Goal: Information Seeking & Learning: Compare options

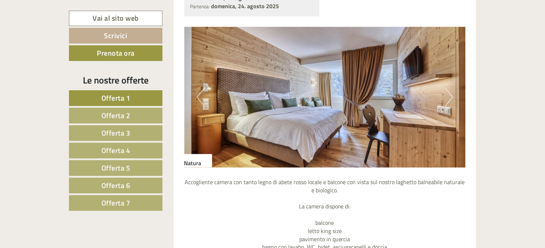
scroll to position [643, 0]
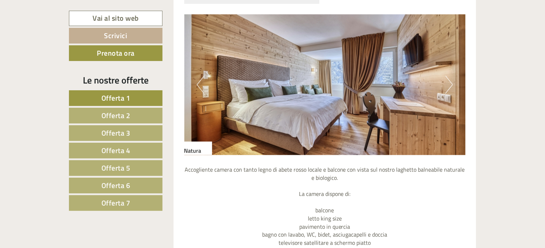
click at [445, 88] on button "Next" at bounding box center [448, 85] width 7 height 18
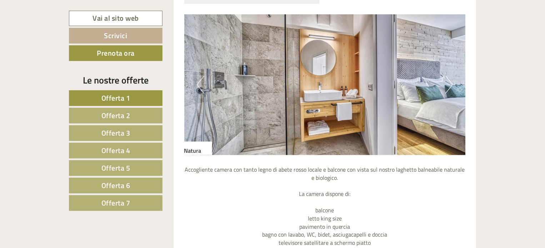
click at [206, 85] on img at bounding box center [324, 85] width 281 height 141
click at [199, 85] on button "Previous" at bounding box center [200, 85] width 7 height 18
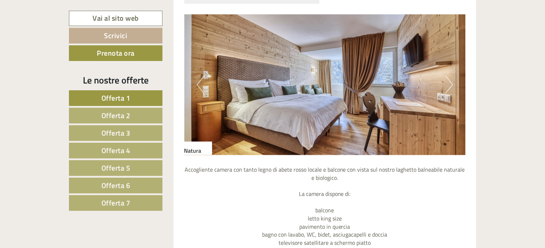
click at [451, 81] on button "Next" at bounding box center [448, 85] width 7 height 18
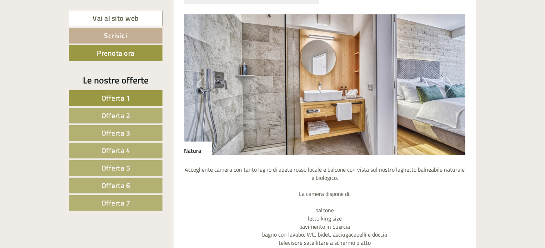
click at [451, 81] on button "Next" at bounding box center [448, 85] width 7 height 18
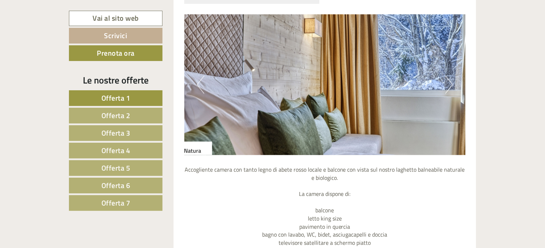
click at [451, 81] on button "Next" at bounding box center [448, 85] width 7 height 18
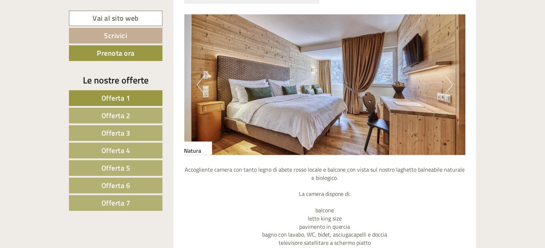
click at [451, 81] on button "Next" at bounding box center [448, 85] width 7 height 18
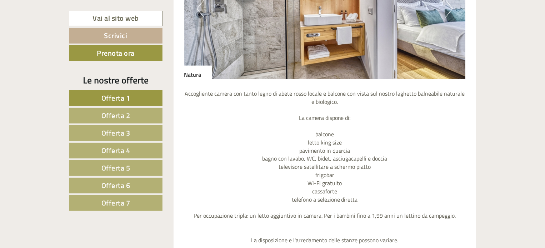
scroll to position [678, 0]
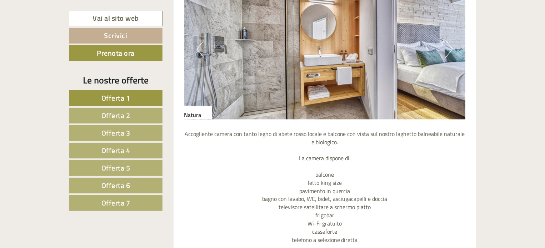
click at [447, 49] on button "Next" at bounding box center [448, 49] width 7 height 18
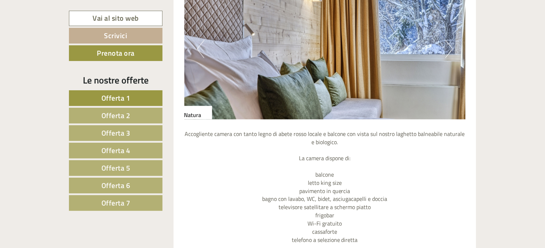
click at [447, 49] on button "Next" at bounding box center [448, 49] width 7 height 18
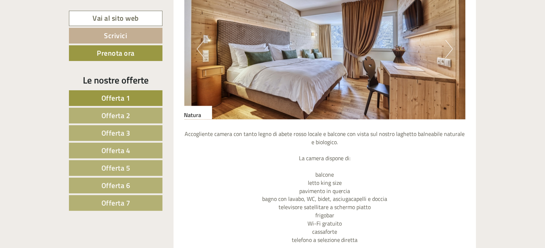
click at [447, 49] on button "Next" at bounding box center [448, 49] width 7 height 18
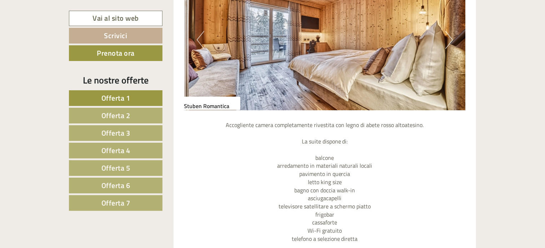
scroll to position [1856, 0]
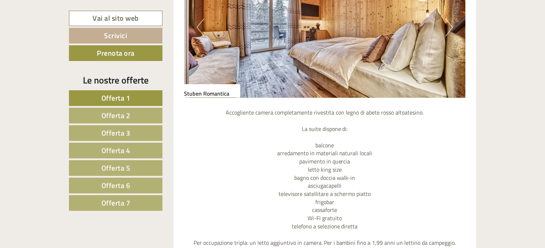
click at [453, 28] on button "Next" at bounding box center [448, 28] width 7 height 18
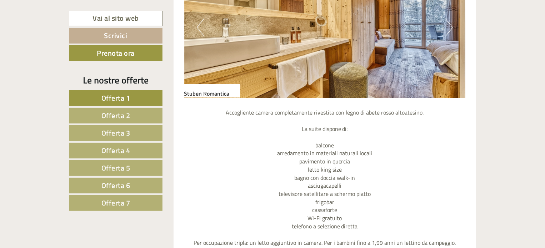
click at [453, 27] on img at bounding box center [324, 27] width 281 height 141
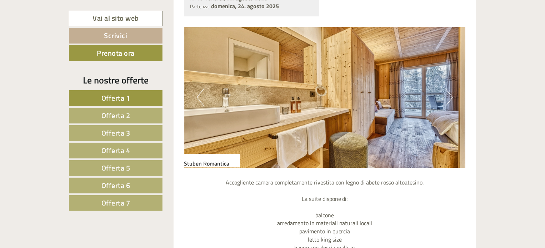
scroll to position [1785, 0]
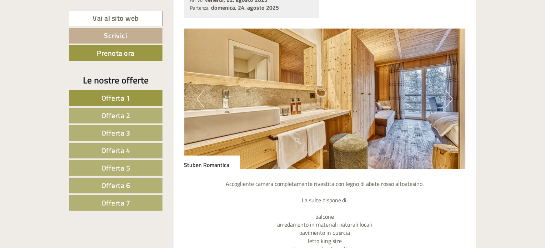
click at [445, 100] on button "Next" at bounding box center [448, 99] width 7 height 18
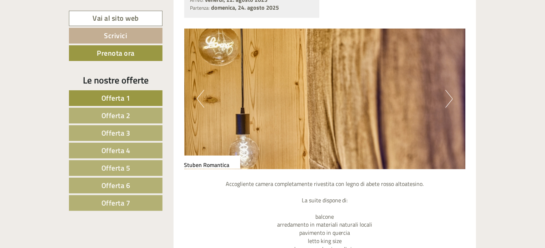
click at [445, 100] on button "Next" at bounding box center [448, 99] width 7 height 18
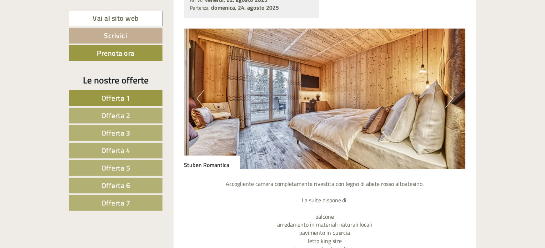
click at [445, 100] on button "Next" at bounding box center [448, 99] width 7 height 18
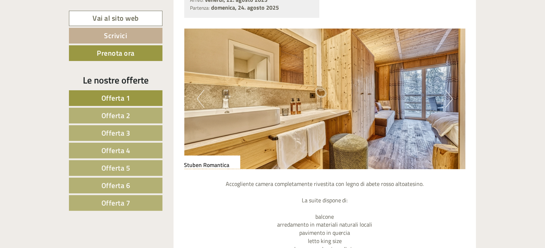
click at [445, 100] on button "Next" at bounding box center [448, 99] width 7 height 18
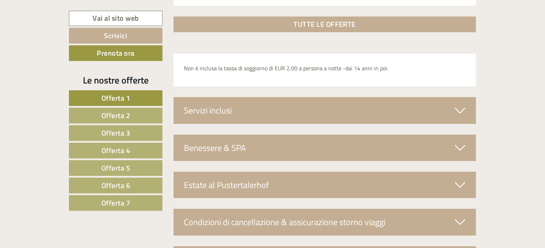
scroll to position [2284, 0]
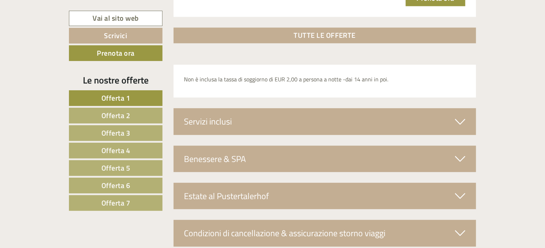
click at [457, 115] on icon at bounding box center [460, 121] width 10 height 12
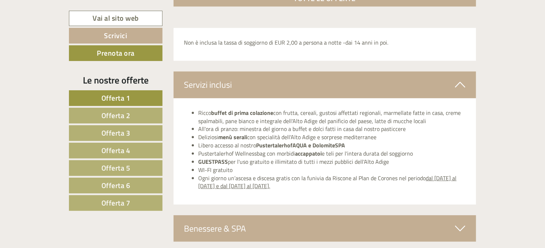
scroll to position [2392, 0]
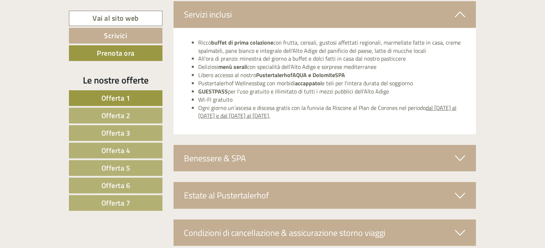
click at [459, 148] on div "Benessere & SPA" at bounding box center [324, 158] width 303 height 26
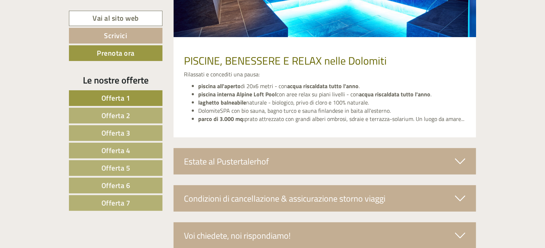
scroll to position [2713, 0]
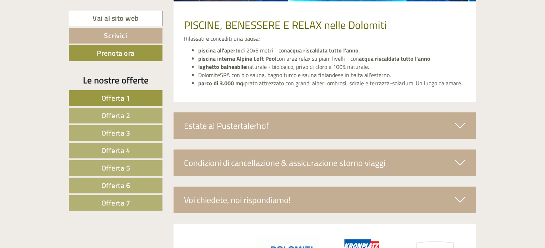
click at [395, 115] on div "Estate al Pustertalerhof" at bounding box center [324, 125] width 303 height 26
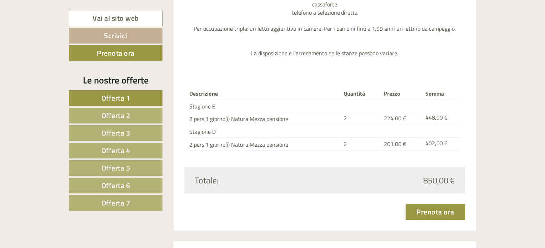
scroll to position [763, 0]
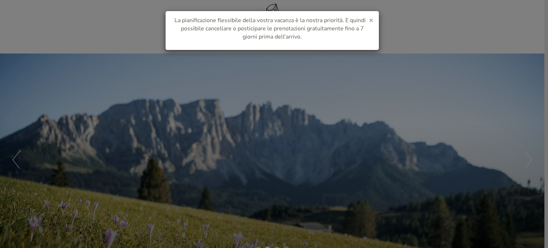
click at [373, 16] on span "×" at bounding box center [371, 20] width 5 height 10
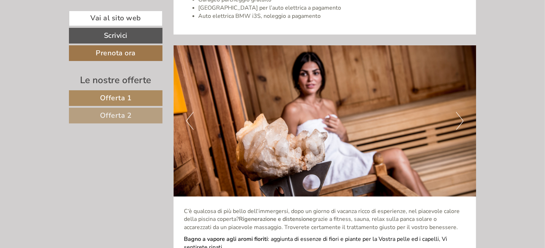
scroll to position [1683, 0]
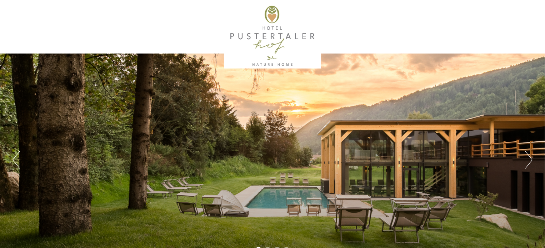
click at [527, 164] on button "Next" at bounding box center [528, 160] width 7 height 18
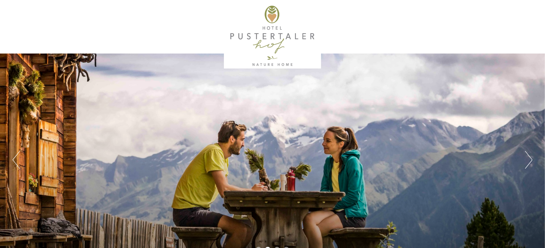
click at [527, 164] on button "Next" at bounding box center [528, 160] width 7 height 18
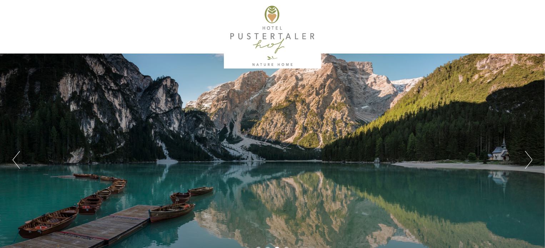
click at [527, 164] on button "Next" at bounding box center [528, 160] width 7 height 18
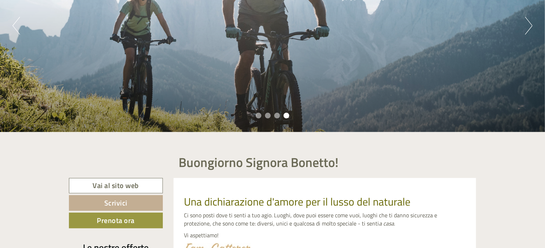
scroll to position [214, 0]
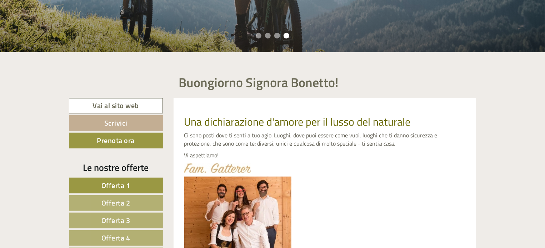
click at [121, 185] on span "Offerta 1" at bounding box center [115, 185] width 29 height 11
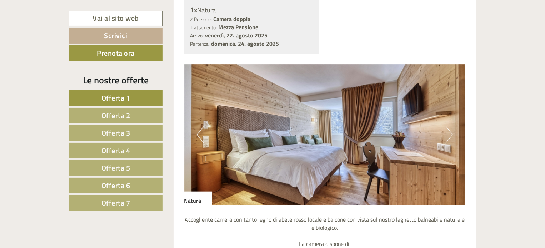
scroll to position [616, 0]
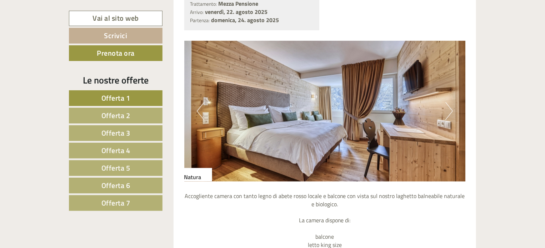
click at [452, 111] on button "Next" at bounding box center [448, 111] width 7 height 18
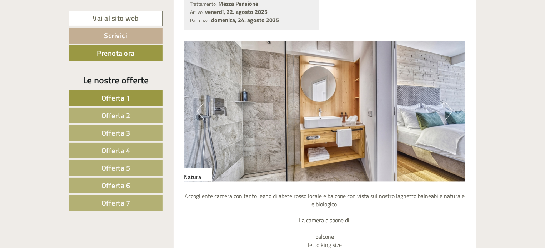
click at [452, 111] on button "Next" at bounding box center [448, 111] width 7 height 18
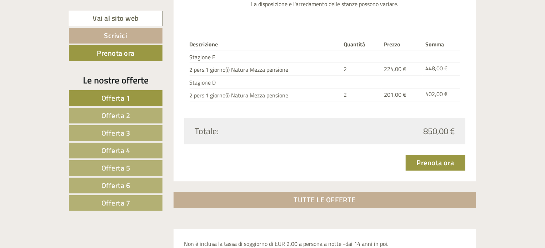
scroll to position [937, 0]
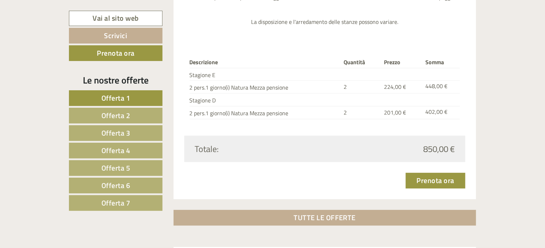
click at [123, 113] on span "Offerta 2" at bounding box center [115, 115] width 29 height 11
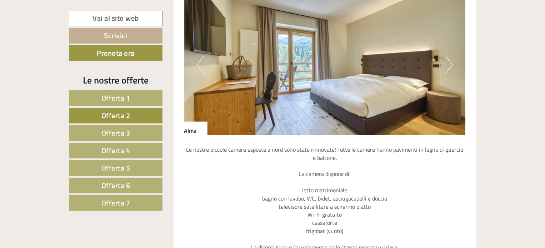
scroll to position [580, 0]
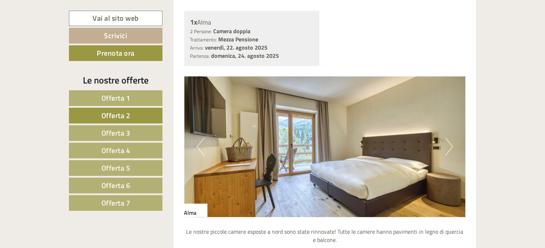
click at [440, 139] on img at bounding box center [324, 147] width 281 height 141
click at [449, 148] on button "Next" at bounding box center [448, 147] width 7 height 18
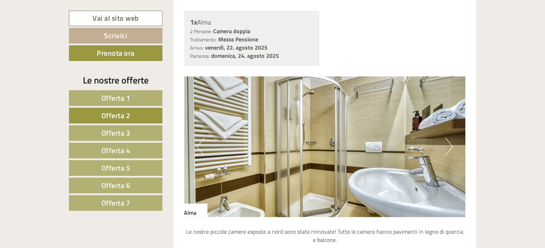
click at [450, 148] on button "Next" at bounding box center [448, 147] width 7 height 18
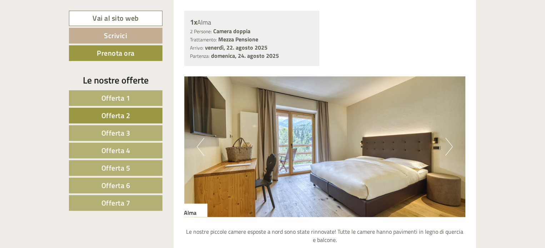
click at [450, 148] on button "Next" at bounding box center [448, 147] width 7 height 18
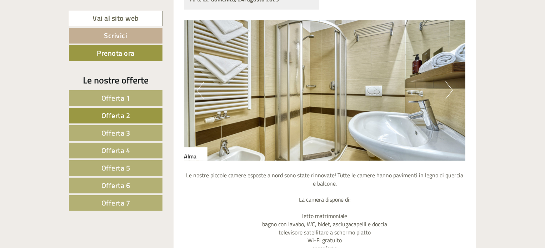
scroll to position [795, 0]
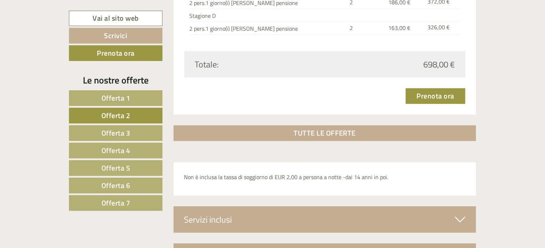
click at [119, 131] on span "Offerta 3" at bounding box center [115, 132] width 29 height 11
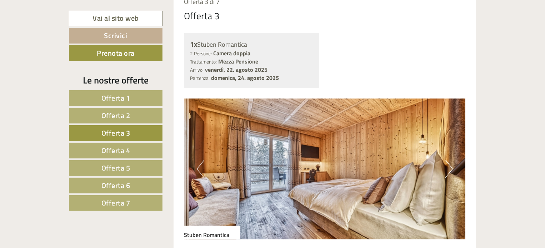
scroll to position [616, 0]
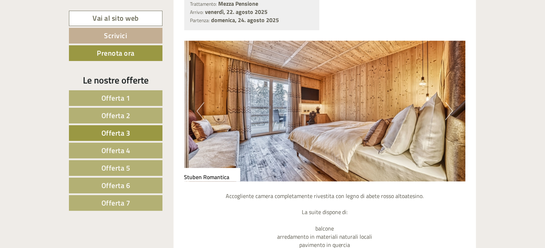
click at [441, 110] on img at bounding box center [324, 111] width 281 height 141
click at [449, 115] on button "Next" at bounding box center [448, 111] width 7 height 18
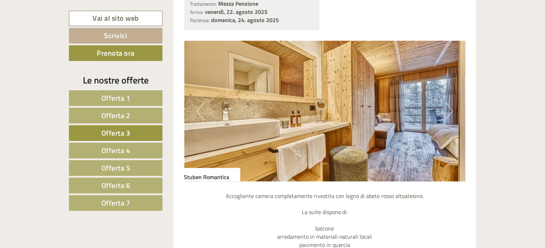
click at [449, 115] on button "Next" at bounding box center [448, 111] width 7 height 18
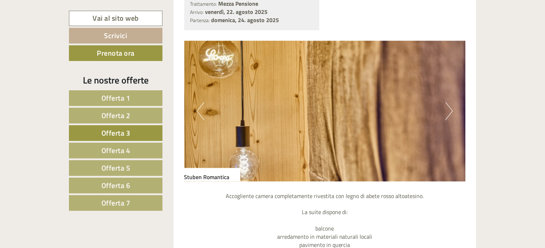
click at [449, 115] on button "Next" at bounding box center [448, 111] width 7 height 18
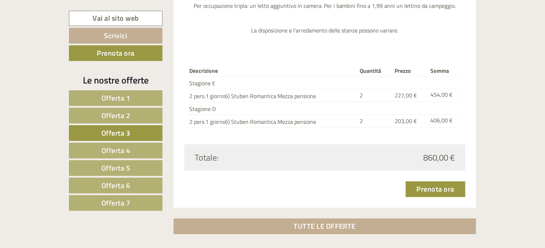
scroll to position [1009, 0]
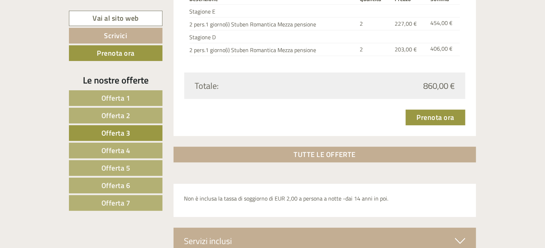
click at [124, 151] on span "Offerta 4" at bounding box center [115, 150] width 29 height 11
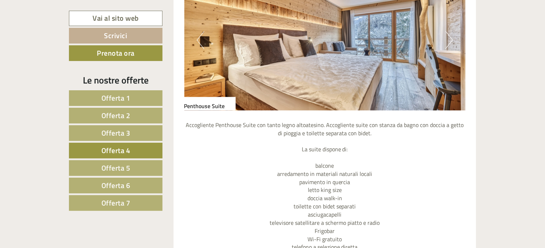
scroll to position [652, 0]
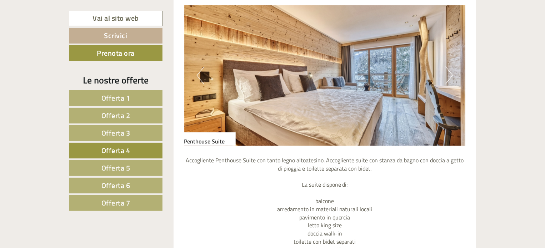
click at [444, 91] on img at bounding box center [324, 75] width 281 height 141
click at [447, 69] on button "Next" at bounding box center [448, 76] width 7 height 18
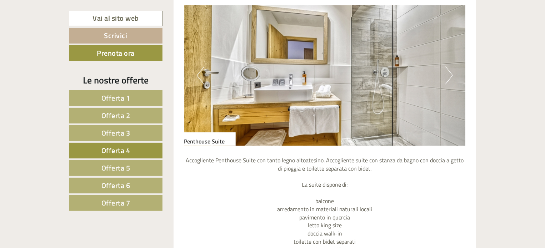
click at [447, 69] on button "Next" at bounding box center [448, 76] width 7 height 18
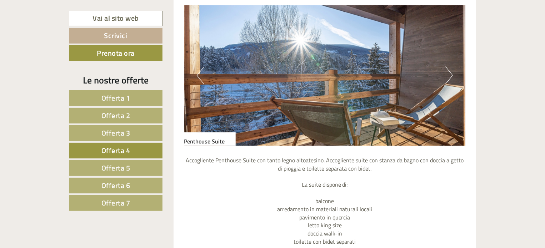
click at [447, 69] on button "Next" at bounding box center [448, 76] width 7 height 18
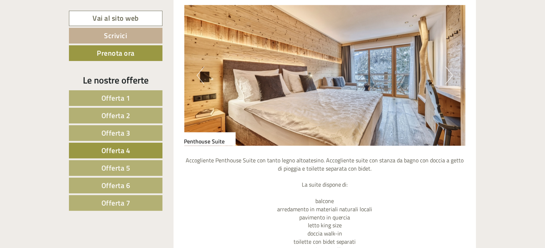
click at [447, 69] on button "Next" at bounding box center [448, 76] width 7 height 18
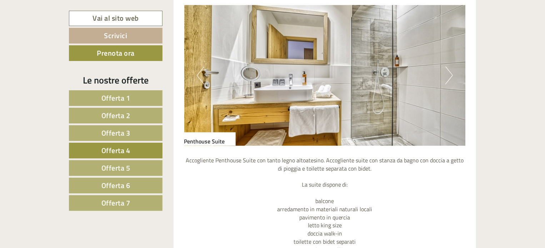
click at [447, 69] on button "Next" at bounding box center [448, 76] width 7 height 18
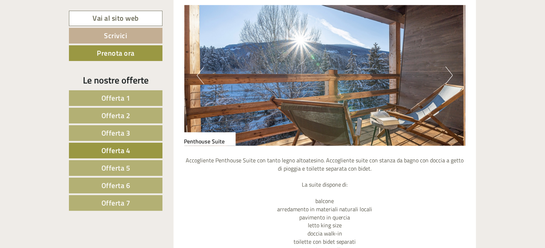
click at [447, 69] on button "Next" at bounding box center [448, 76] width 7 height 18
click at [127, 162] on span "Offerta 5" at bounding box center [115, 167] width 29 height 11
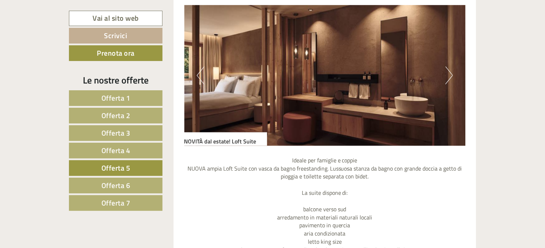
click at [111, 183] on span "Offerta 6" at bounding box center [115, 185] width 29 height 11
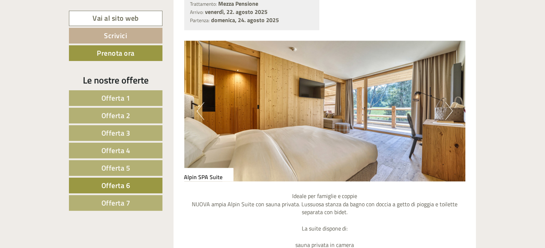
click at [118, 206] on span "Offerta 7" at bounding box center [115, 202] width 29 height 11
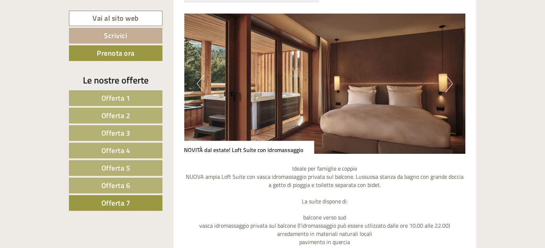
scroll to position [616, 0]
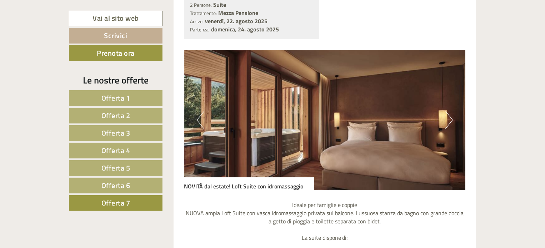
click at [131, 111] on link "Offerta 2" at bounding box center [116, 116] width 94 height 16
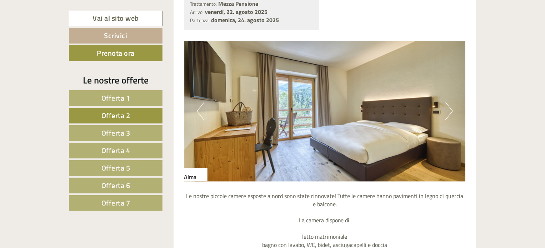
click at [444, 105] on img at bounding box center [324, 111] width 281 height 141
click at [449, 109] on button "Next" at bounding box center [448, 111] width 7 height 18
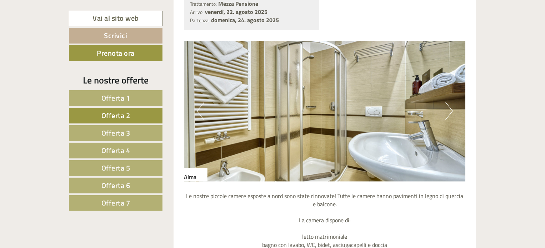
click at [449, 109] on button "Next" at bounding box center [448, 111] width 7 height 18
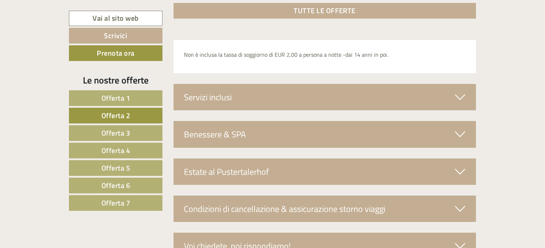
scroll to position [1152, 0]
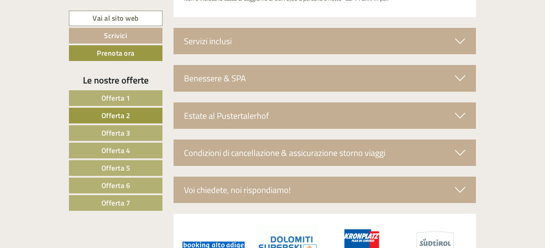
click at [458, 41] on icon at bounding box center [460, 41] width 10 height 12
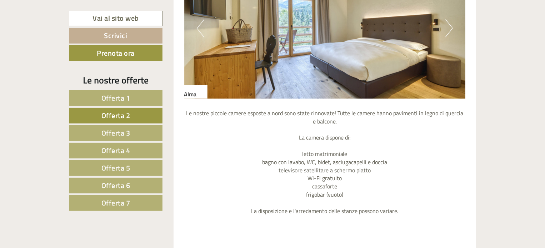
scroll to position [687, 0]
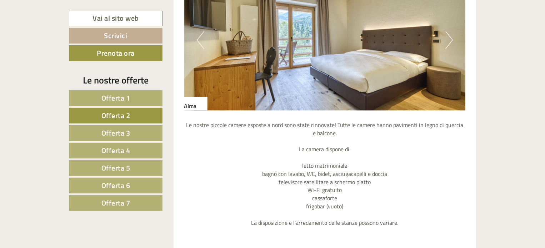
click at [442, 35] on img at bounding box center [324, 40] width 281 height 141
click at [454, 37] on img at bounding box center [324, 40] width 281 height 141
click at [453, 38] on button "Next" at bounding box center [448, 40] width 7 height 18
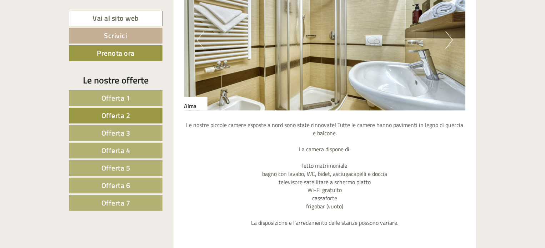
click at [445, 40] on button "Next" at bounding box center [448, 40] width 7 height 18
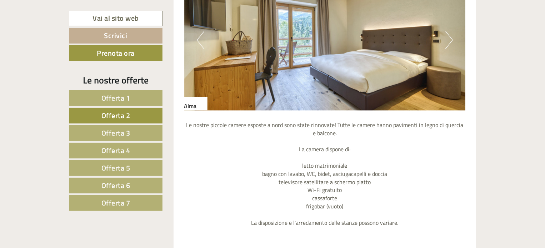
click at [123, 132] on span "Offerta 3" at bounding box center [115, 132] width 29 height 11
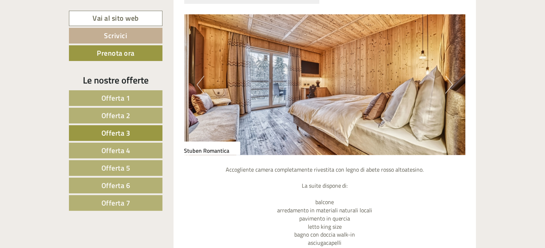
scroll to position [580, 0]
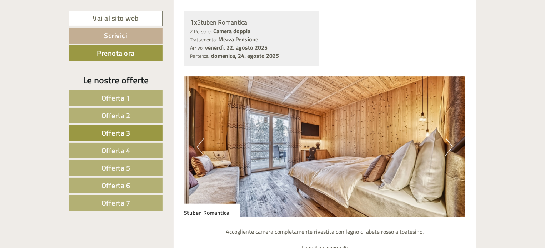
click at [447, 148] on button "Next" at bounding box center [448, 147] width 7 height 18
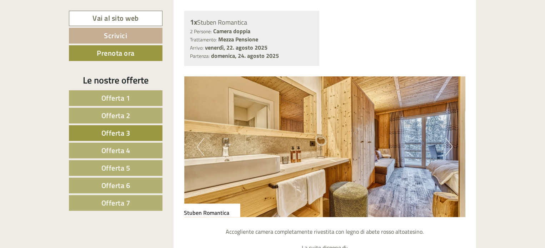
click at [447, 148] on button "Next" at bounding box center [448, 147] width 7 height 18
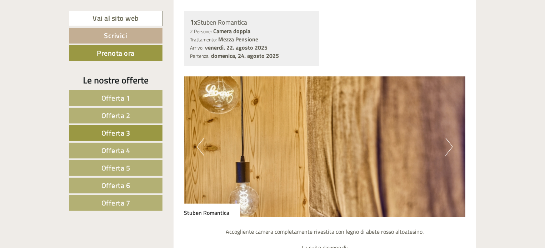
click at [447, 148] on button "Next" at bounding box center [448, 147] width 7 height 18
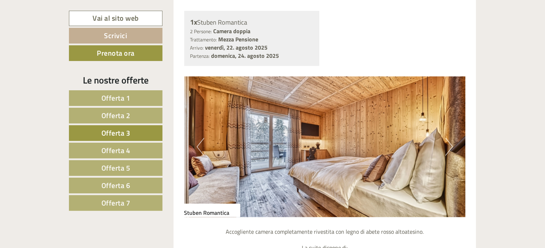
click at [144, 95] on link "Offerta 1" at bounding box center [116, 98] width 94 height 16
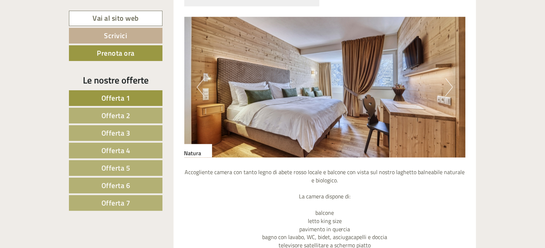
scroll to position [652, 0]
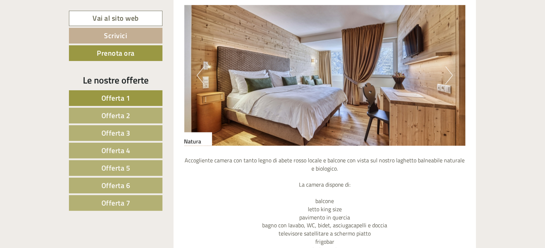
click at [447, 75] on button "Next" at bounding box center [448, 76] width 7 height 18
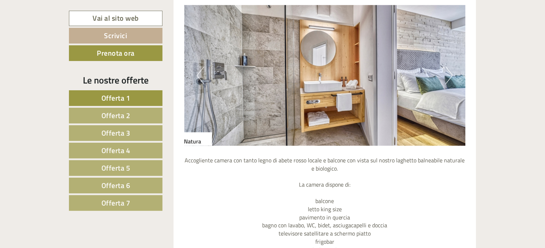
click at [447, 75] on button "Next" at bounding box center [448, 76] width 7 height 18
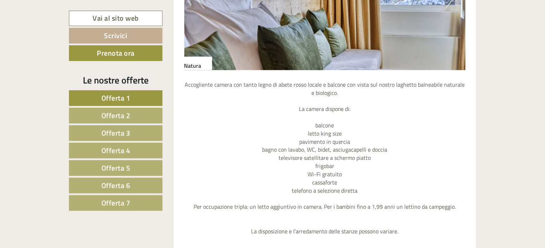
scroll to position [759, 0]
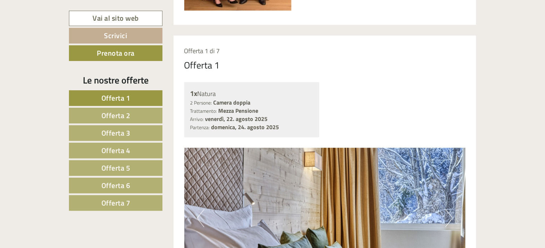
click at [147, 114] on link "Offerta 2" at bounding box center [116, 116] width 94 height 16
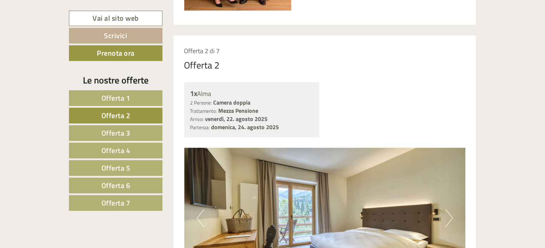
scroll to position [545, 0]
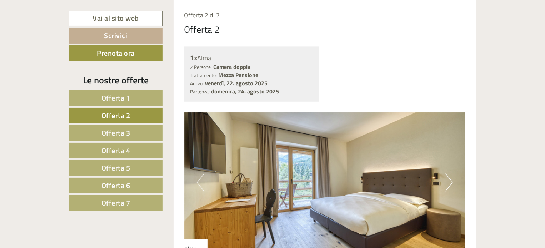
click at [134, 129] on link "Offerta 3" at bounding box center [116, 133] width 94 height 16
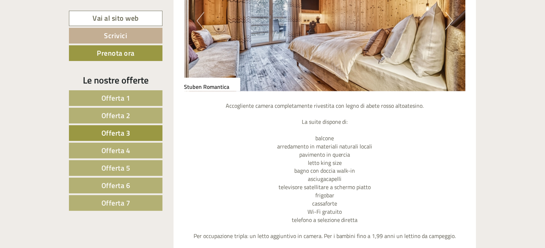
scroll to position [652, 0]
